Goal: Find contact information: Find contact information

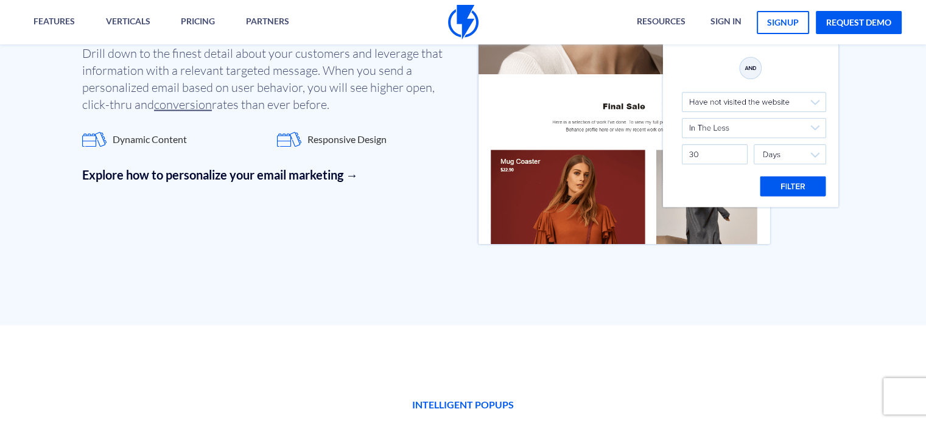
scroll to position [4298, 0]
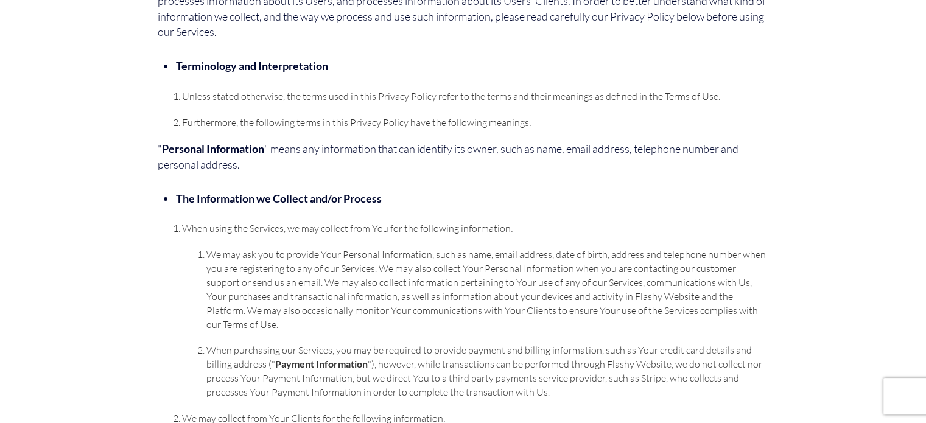
scroll to position [2669, 0]
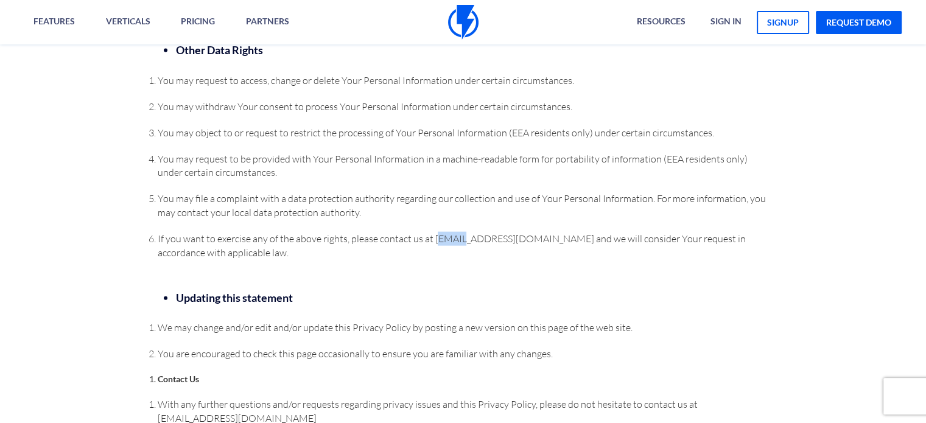
drag, startPoint x: 433, startPoint y: 212, endPoint x: 456, endPoint y: 213, distance: 22.6
click at [456, 233] on span "If you want to exercise any of the above rights, please contact us at [EMAIL_AD…" at bounding box center [451, 246] width 588 height 26
drag, startPoint x: 431, startPoint y: 215, endPoint x: 518, endPoint y: 211, distance: 86.6
click at [518, 233] on span "If you want to exercise any of the above rights, please contact us at [EMAIL_AD…" at bounding box center [451, 246] width 588 height 26
copy span "[EMAIL_ADDRESS][DOMAIN_NAME]"
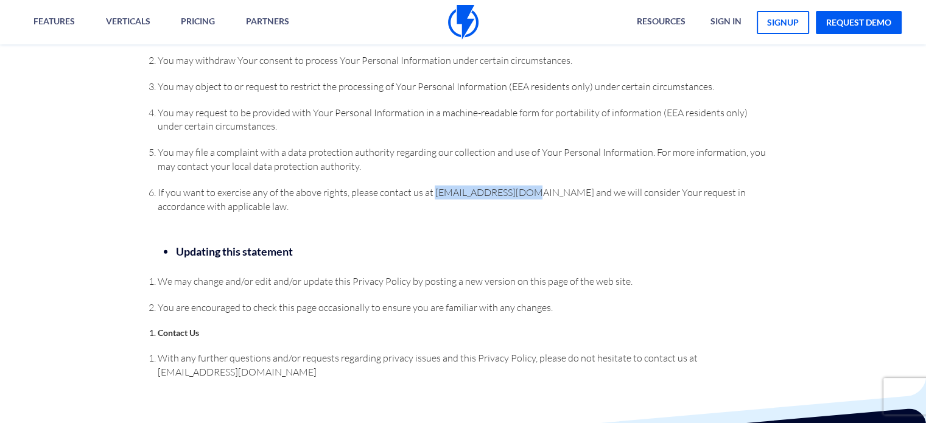
scroll to position [2852, 0]
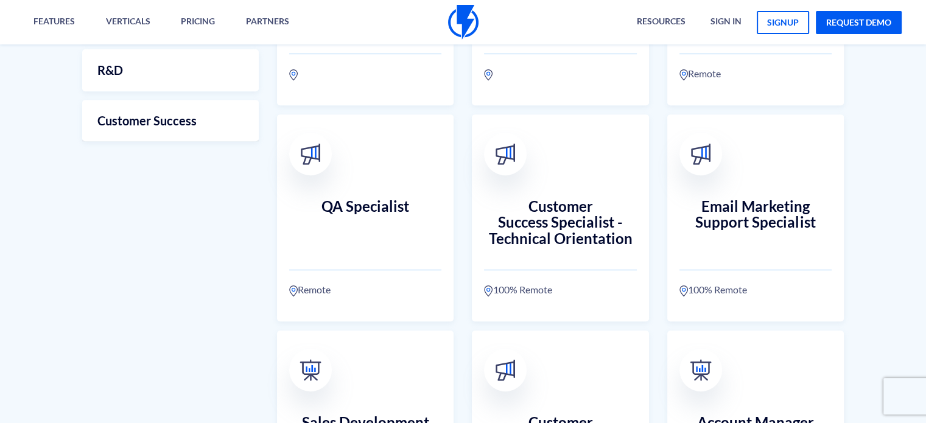
scroll to position [548, 0]
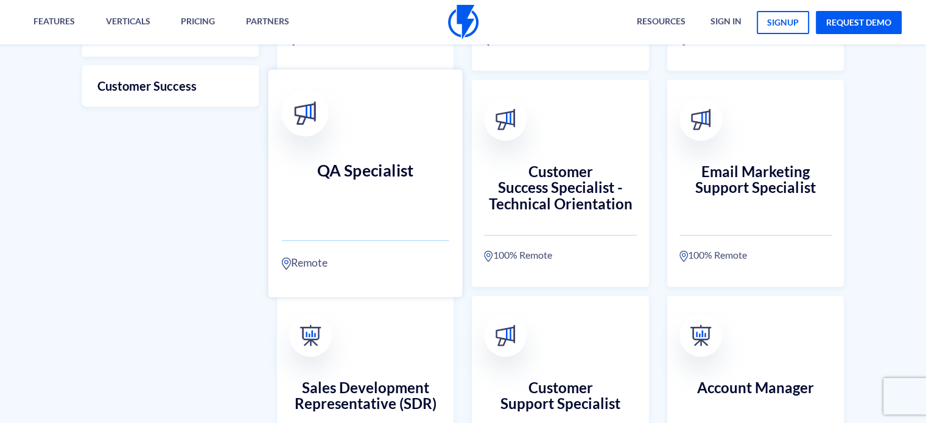
click at [425, 154] on link "QA Specialist Remote" at bounding box center [366, 183] width 194 height 228
